Goal: Find specific page/section: Find specific page/section

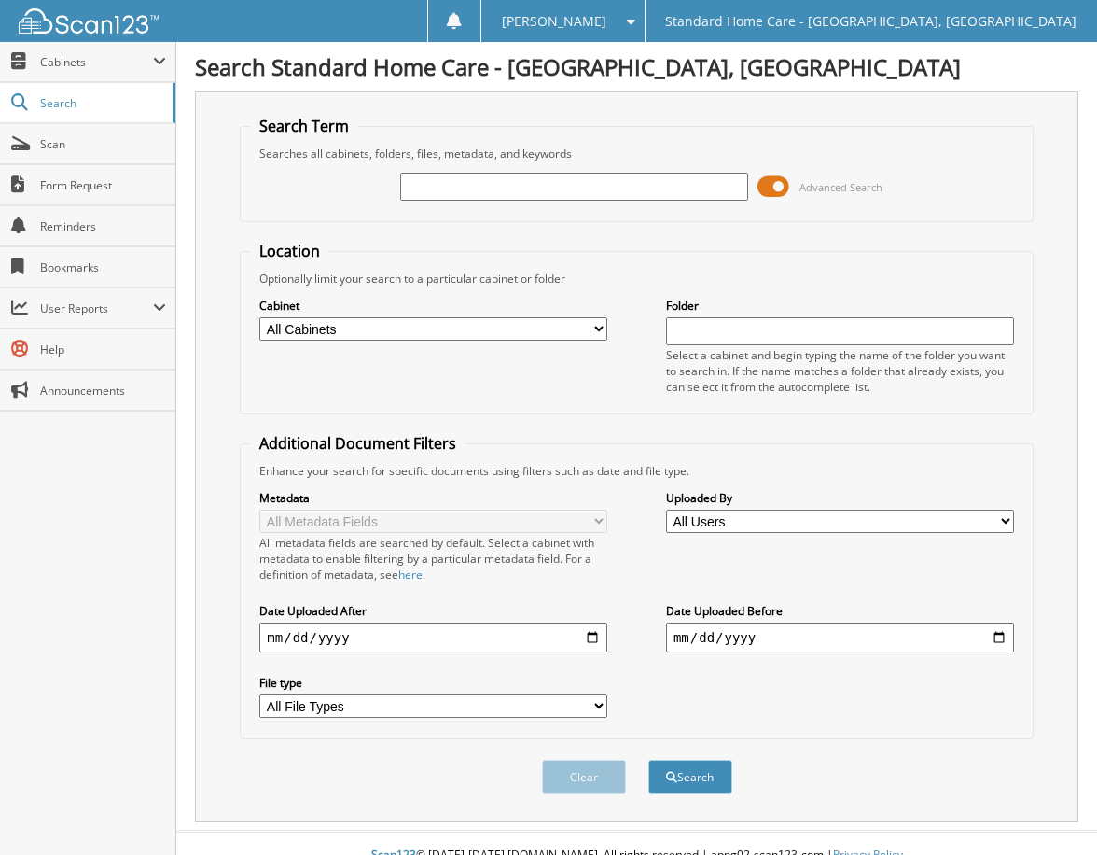
click at [489, 184] on input "text" at bounding box center [574, 187] width 348 height 28
type input "[PERSON_NAME]"
click at [703, 768] on button "Search" at bounding box center [690, 776] width 84 height 35
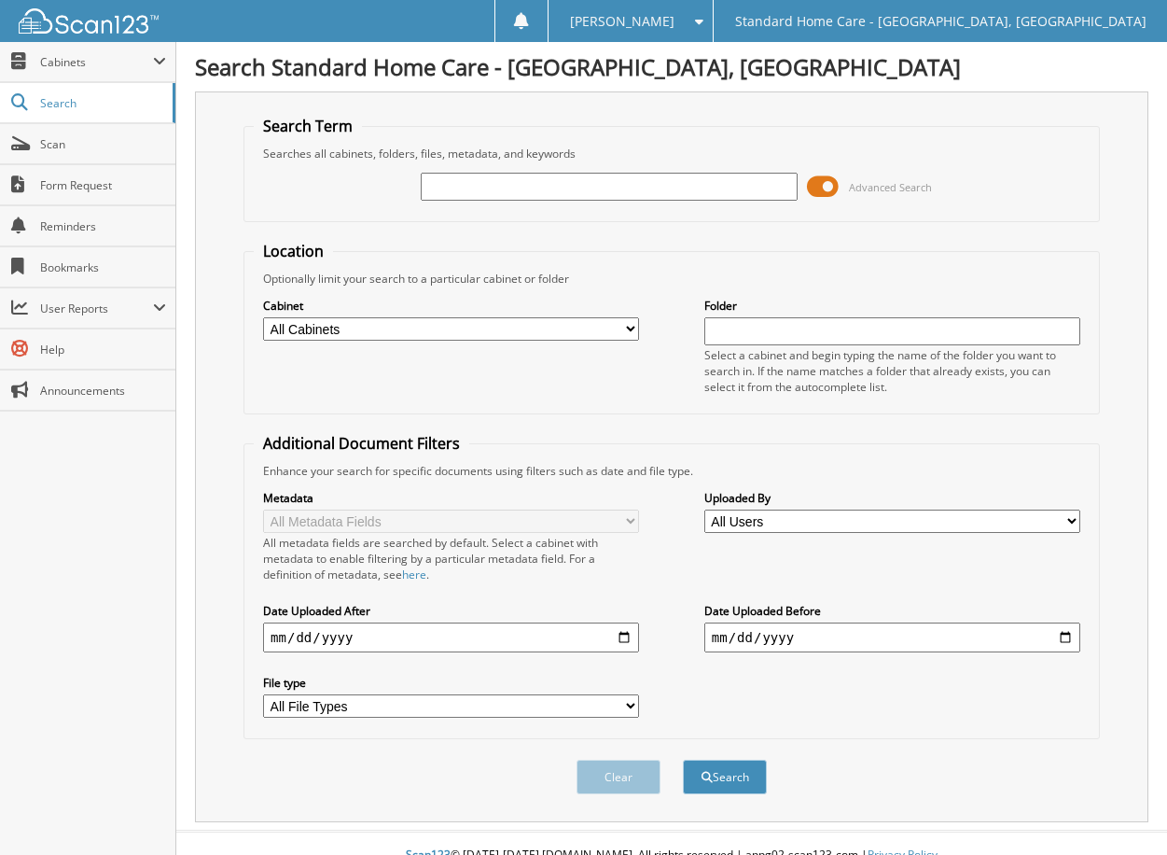
click at [654, 178] on input "text" at bounding box center [609, 187] width 376 height 28
type input "[PERSON_NAME]"
click at [714, 786] on button "Search" at bounding box center [725, 776] width 84 height 35
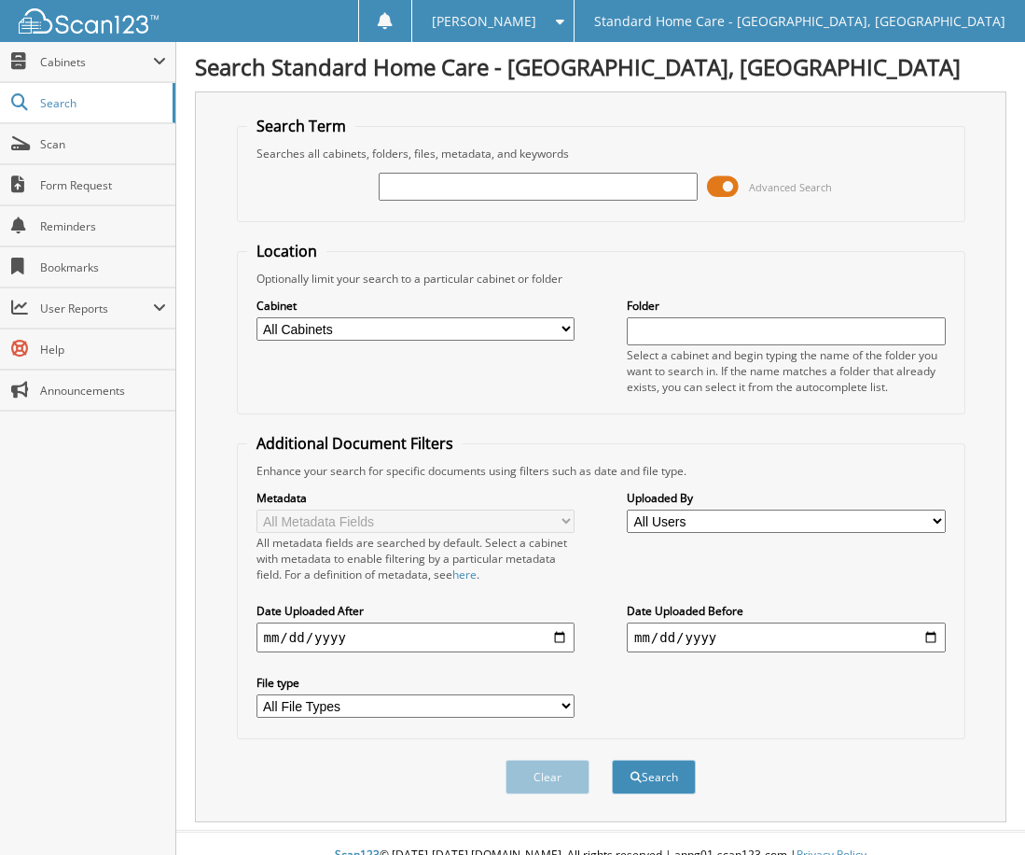
click at [512, 184] on input "text" at bounding box center [538, 187] width 319 height 28
type input "[PERSON_NAME]"
click at [688, 783] on button "Search" at bounding box center [654, 776] width 84 height 35
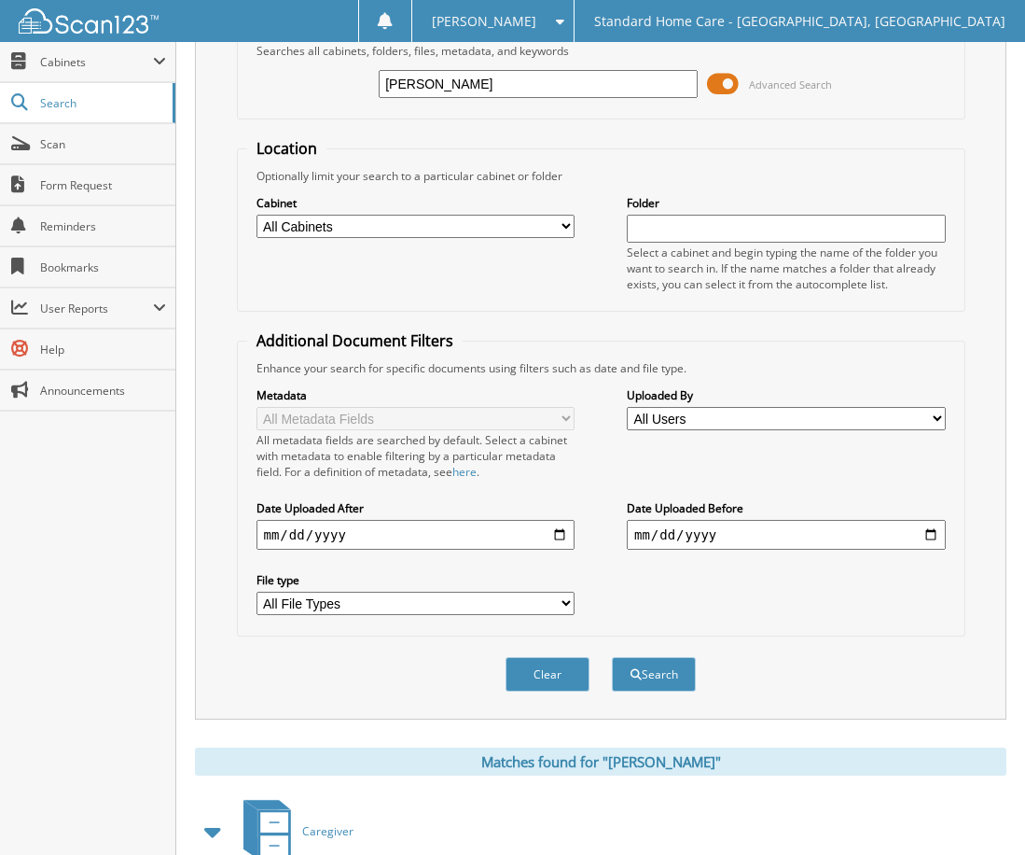
scroll to position [373, 0]
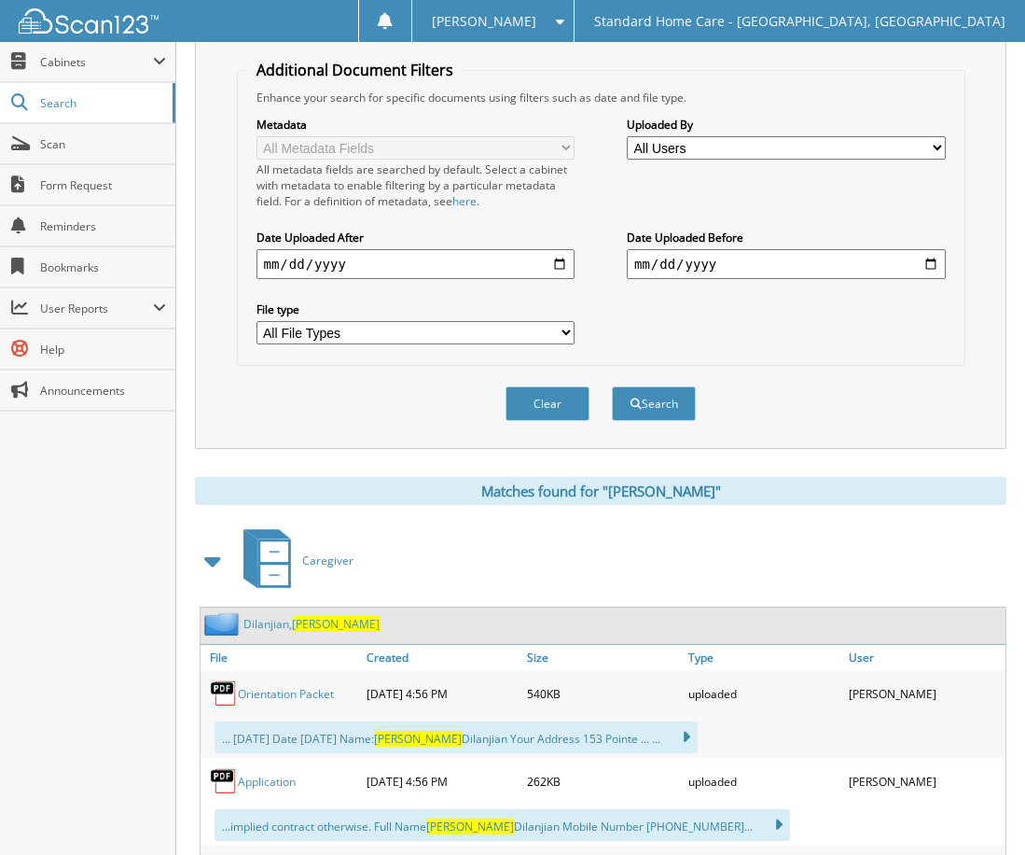
click at [311, 615] on div "Dilanjian, Helma" at bounding box center [290, 623] width 179 height 23
click at [318, 620] on span "Helma" at bounding box center [336, 624] width 88 height 16
